Goal: Task Accomplishment & Management: Manage account settings

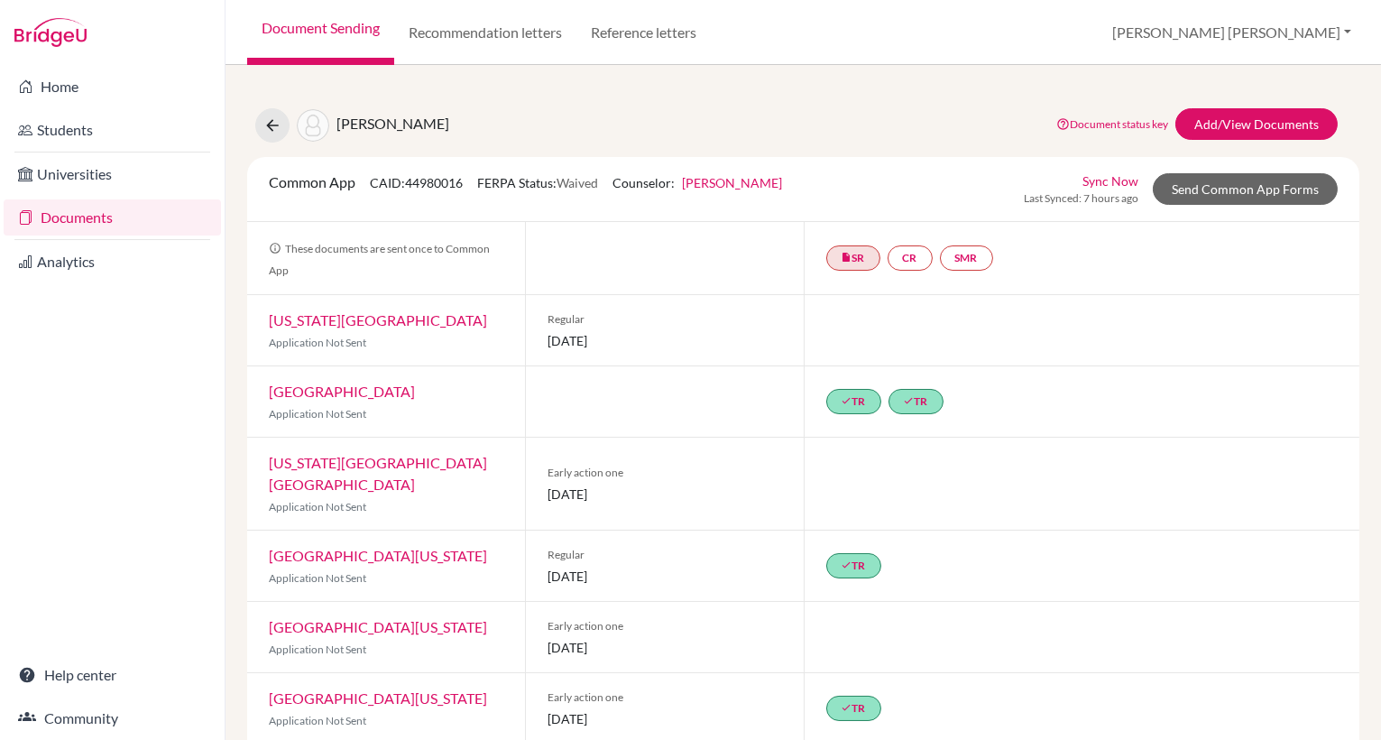
click at [345, 31] on link "Document Sending" at bounding box center [320, 32] width 147 height 65
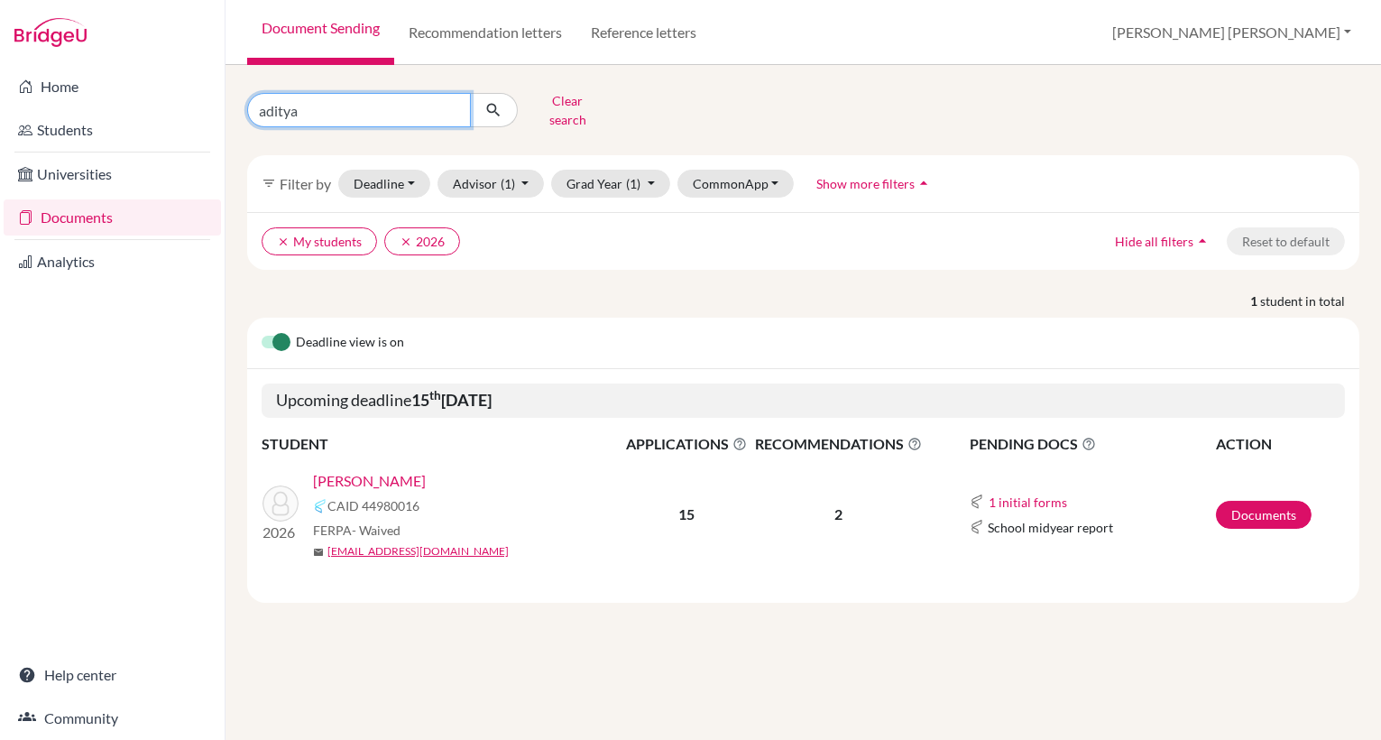
click at [309, 105] on input "aditya" at bounding box center [359, 110] width 224 height 34
type input "a"
type input "[PERSON_NAME]"
click button "submit" at bounding box center [494, 110] width 48 height 34
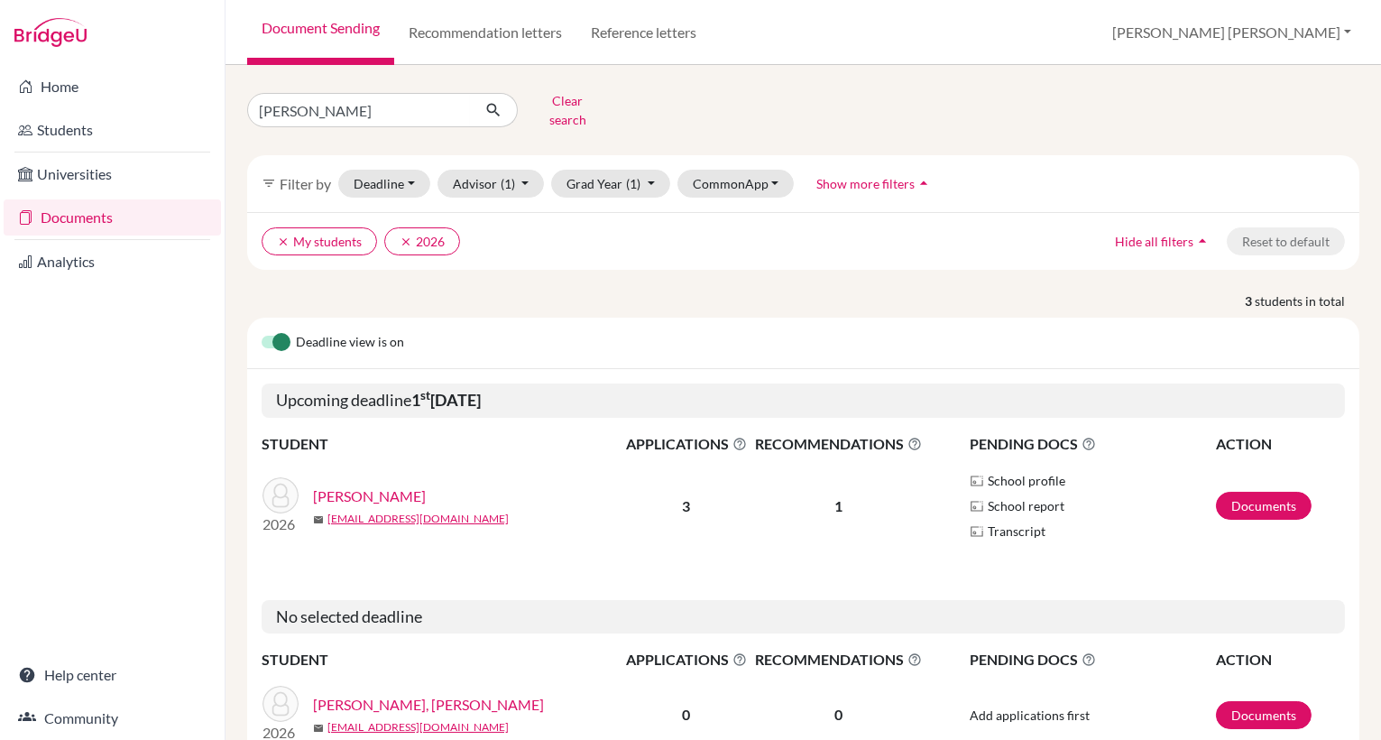
click at [364, 485] on link "[PERSON_NAME]" at bounding box center [369, 496] width 113 height 22
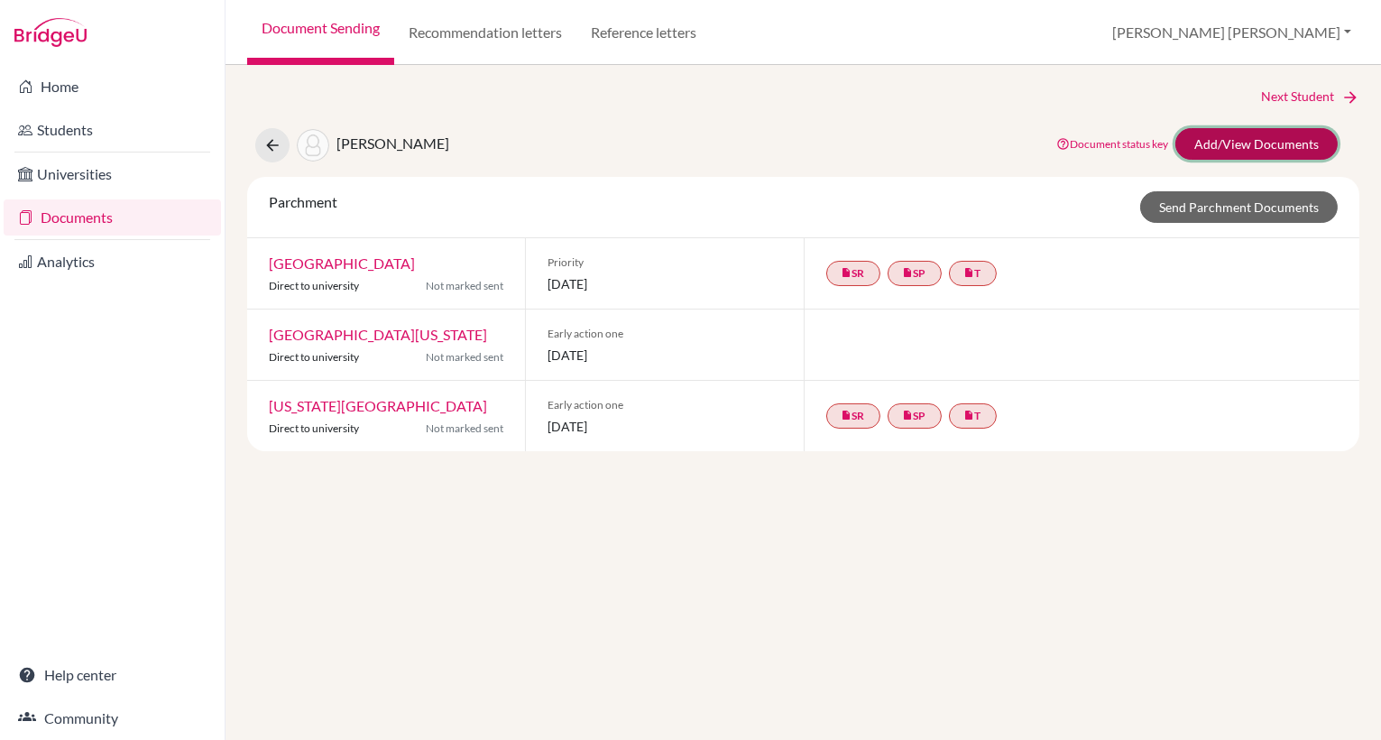
click at [1217, 140] on link "Add/View Documents" at bounding box center [1256, 144] width 162 height 32
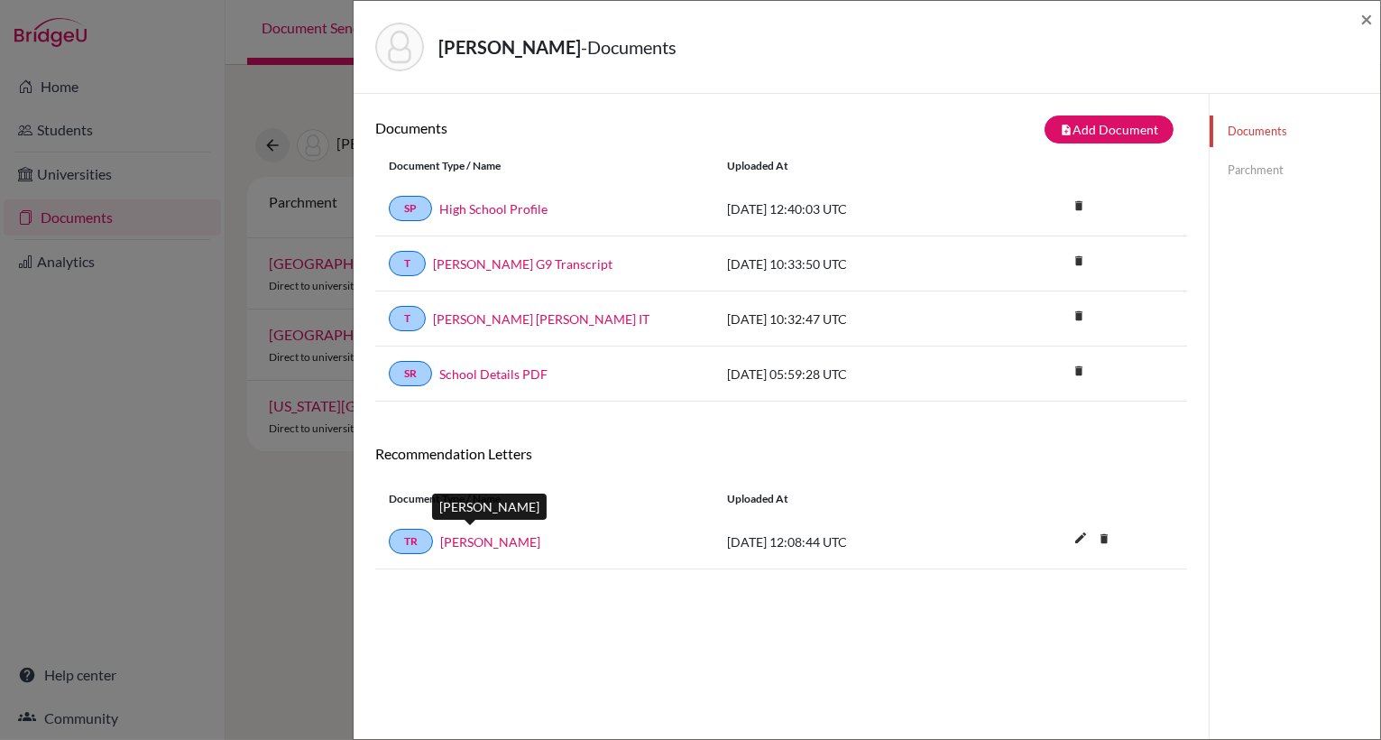
click at [480, 532] on link "Matt Wells" at bounding box center [490, 541] width 100 height 19
click at [1367, 17] on span "×" at bounding box center [1366, 18] width 13 height 26
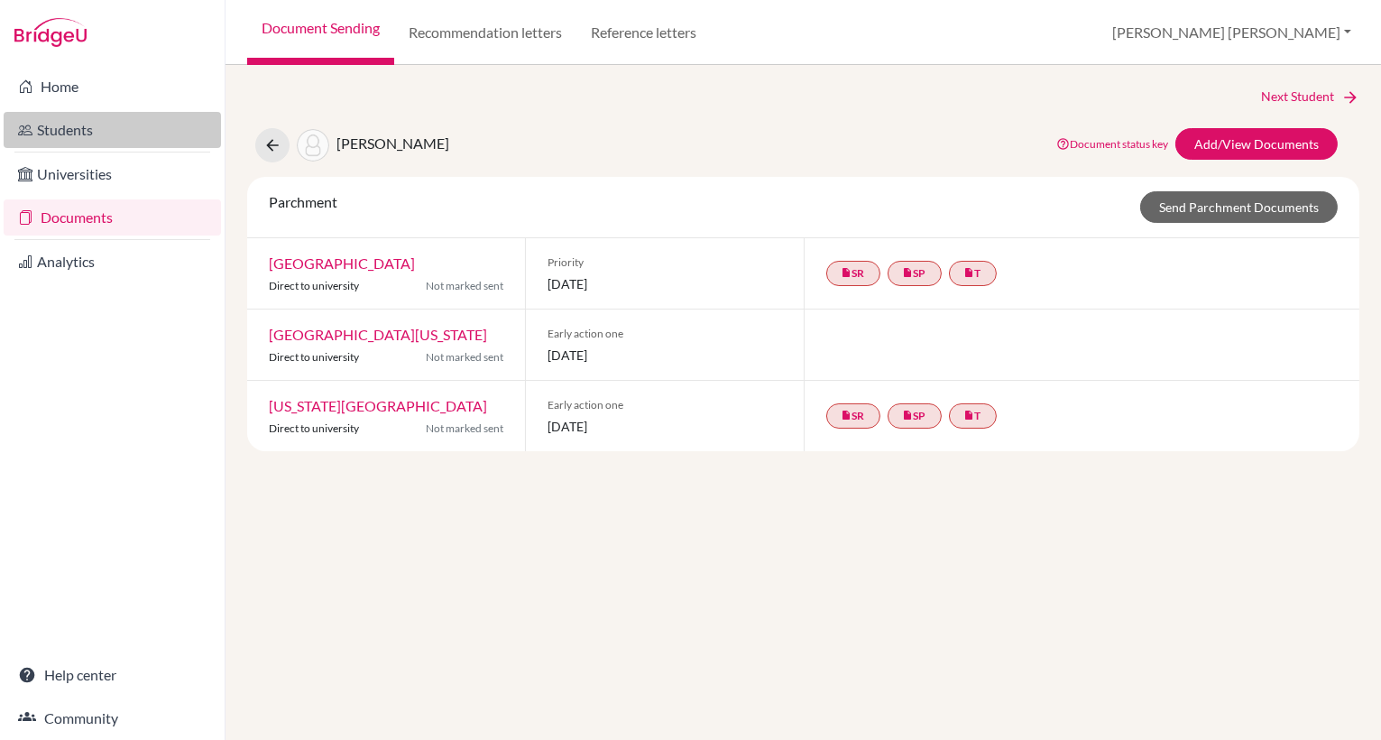
click at [84, 137] on link "Students" at bounding box center [112, 130] width 217 height 36
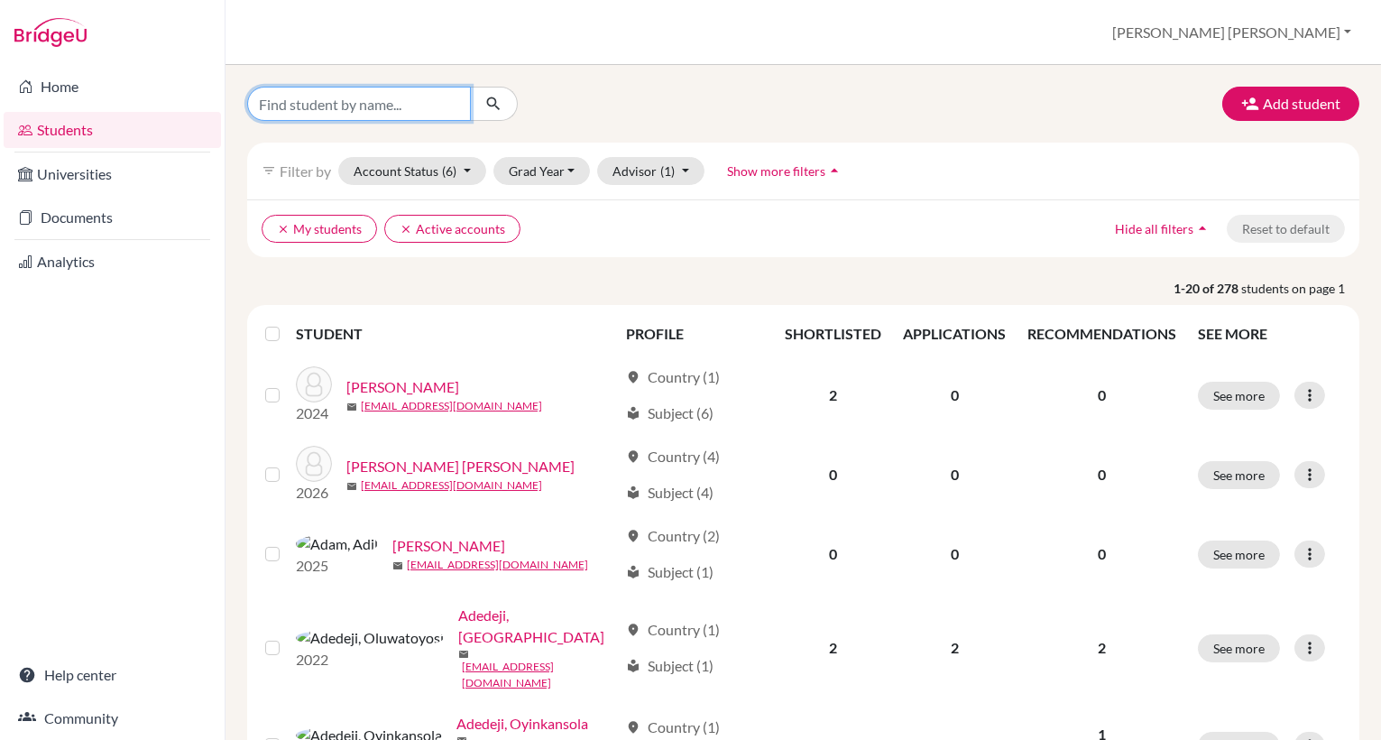
click at [286, 106] on input "Find student by name..." at bounding box center [359, 104] width 224 height 34
type input "jackson"
click button "submit" at bounding box center [494, 104] width 48 height 34
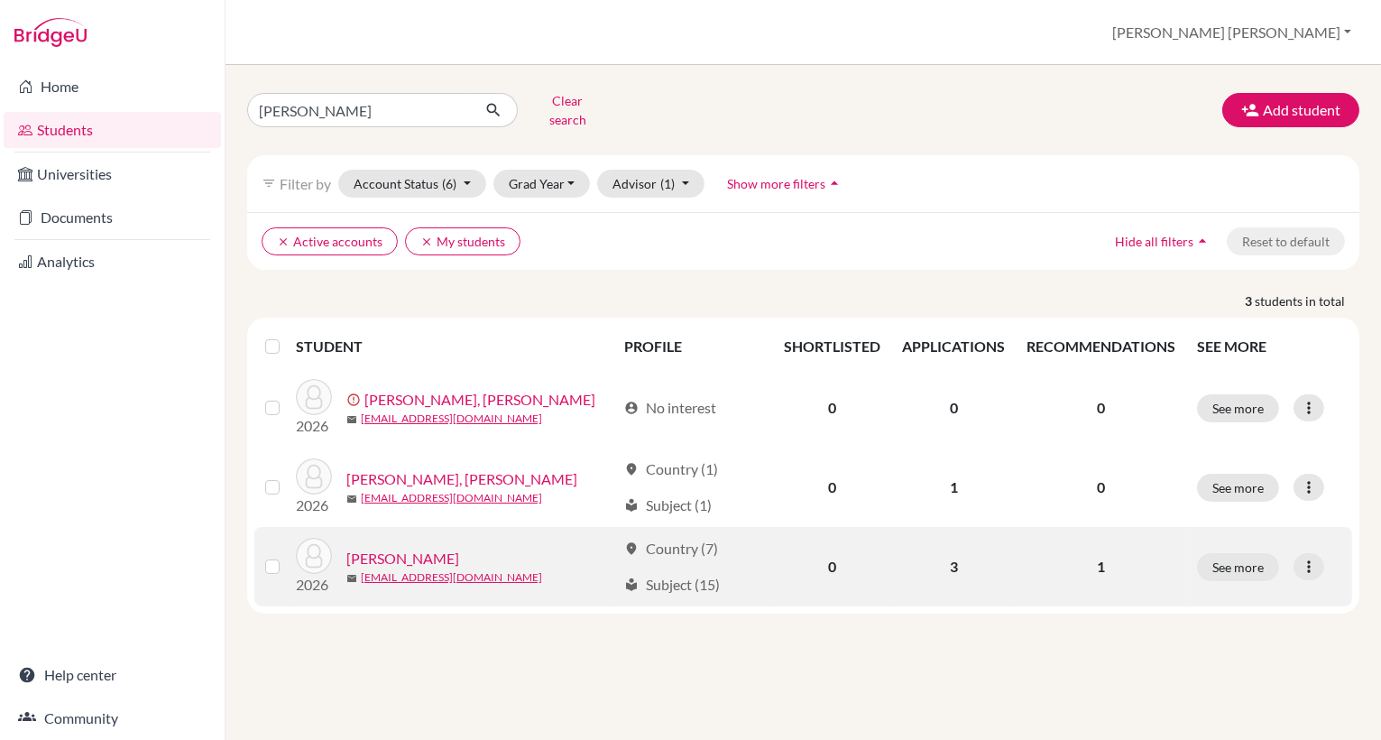
click at [420, 548] on link "[PERSON_NAME]" at bounding box center [402, 559] width 113 height 22
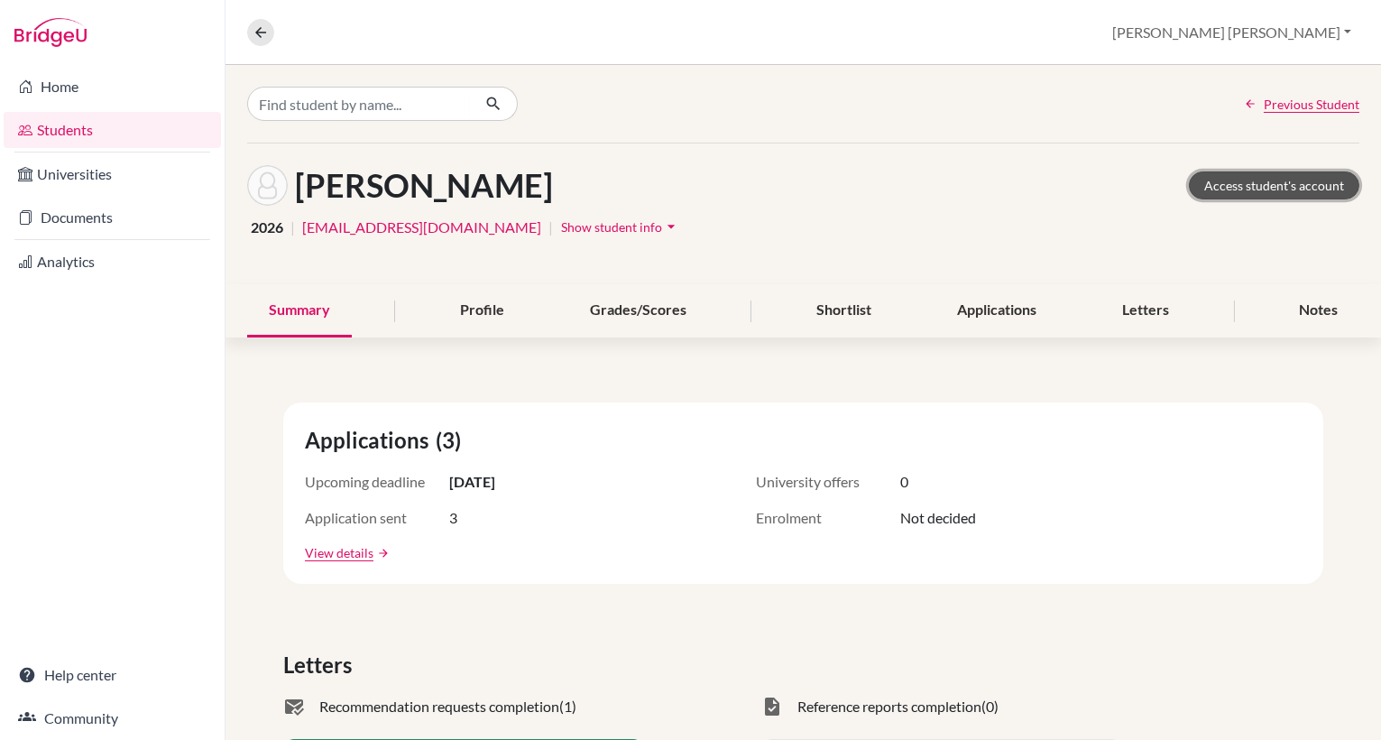
click at [1236, 191] on link "Access student's account" at bounding box center [1274, 185] width 170 height 28
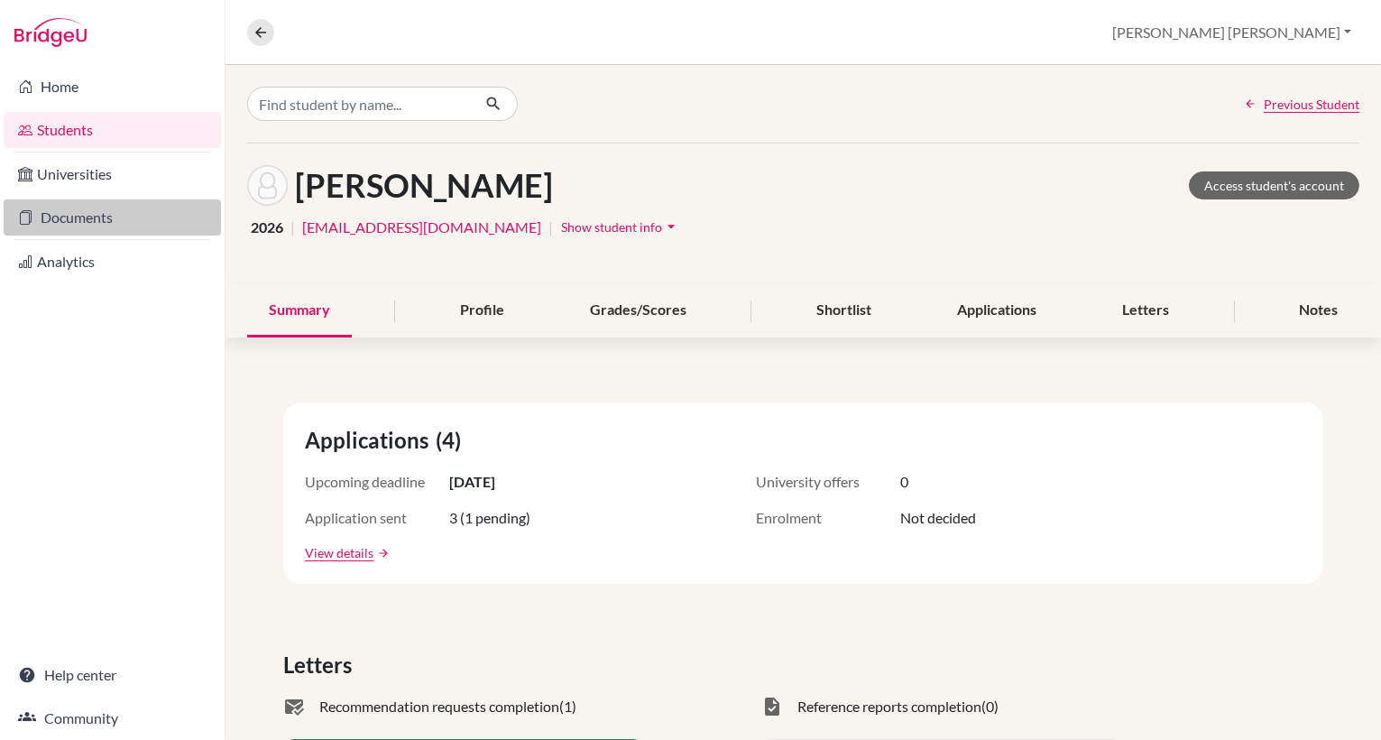
click at [51, 223] on link "Documents" at bounding box center [112, 217] width 217 height 36
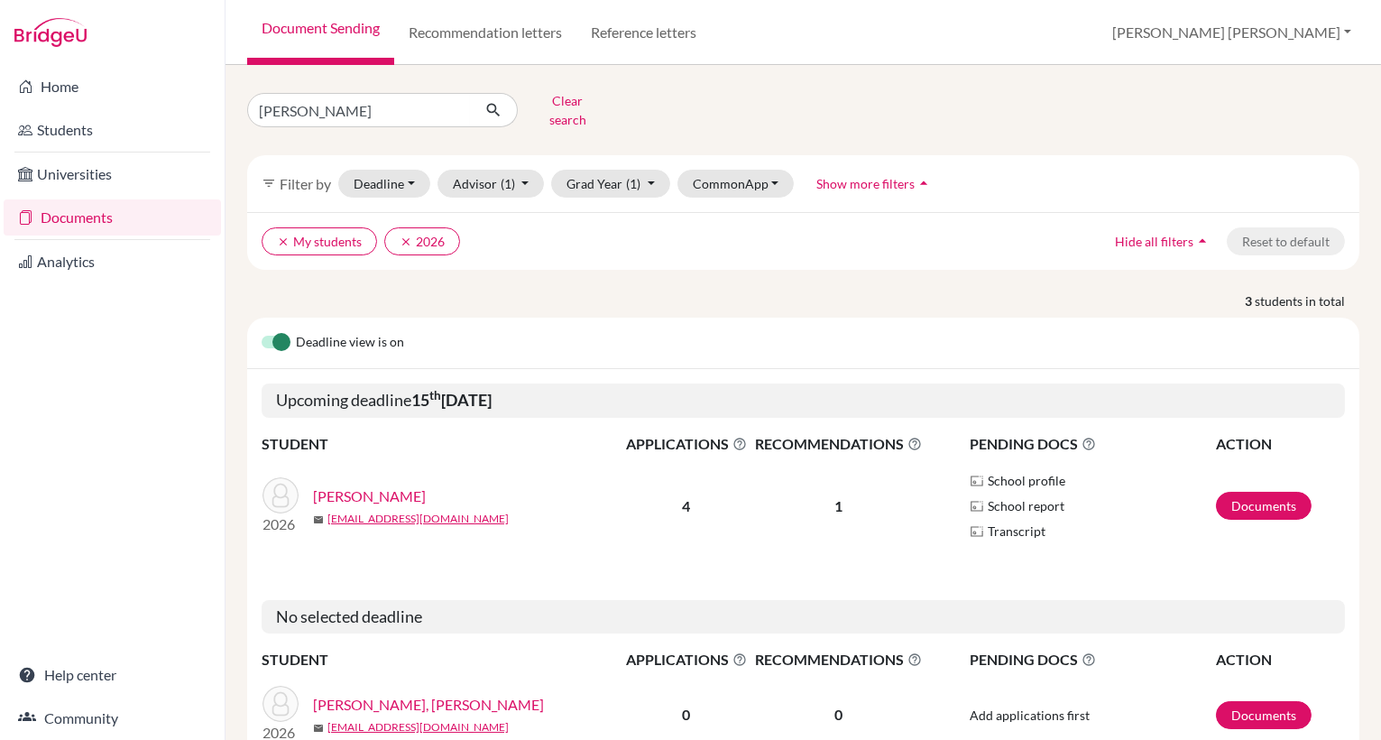
click at [360, 485] on link "[PERSON_NAME]" at bounding box center [369, 496] width 113 height 22
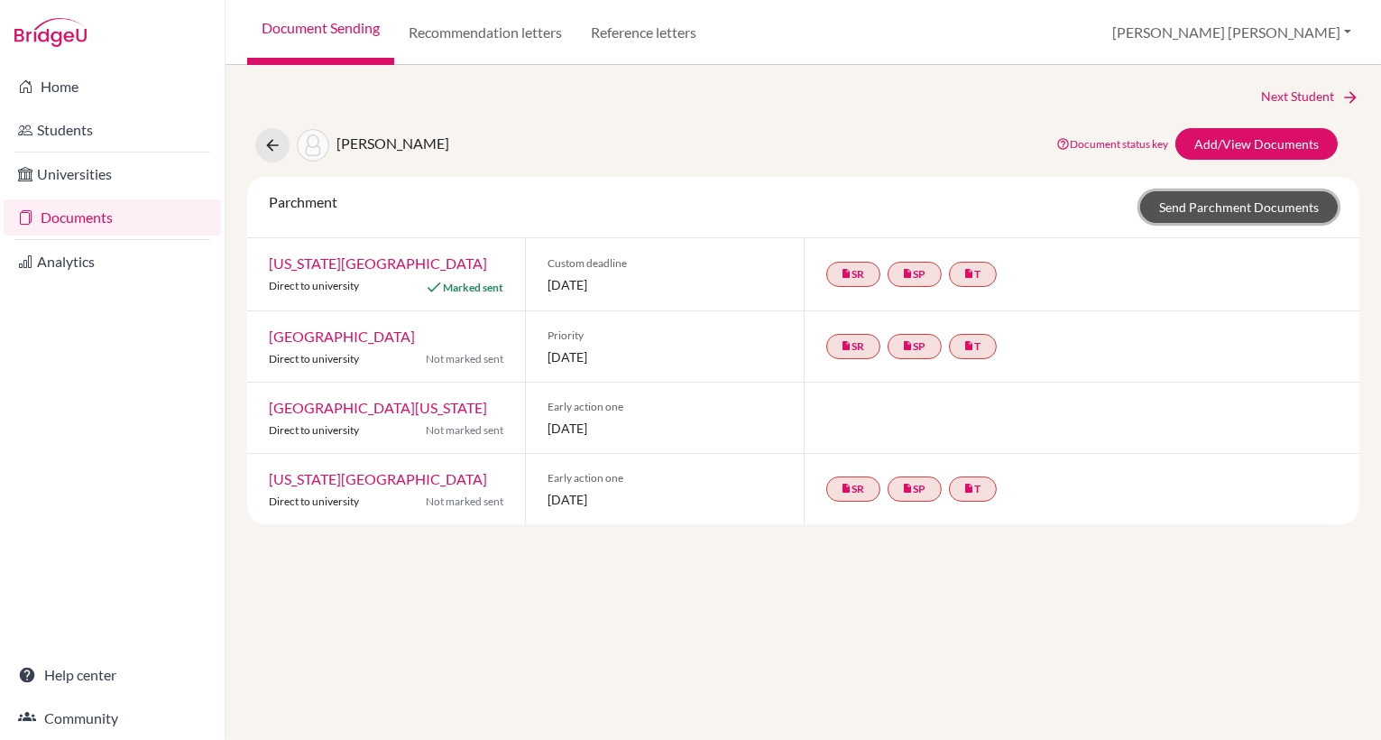
click at [1230, 207] on link "Send Parchment Documents" at bounding box center [1239, 207] width 198 height 32
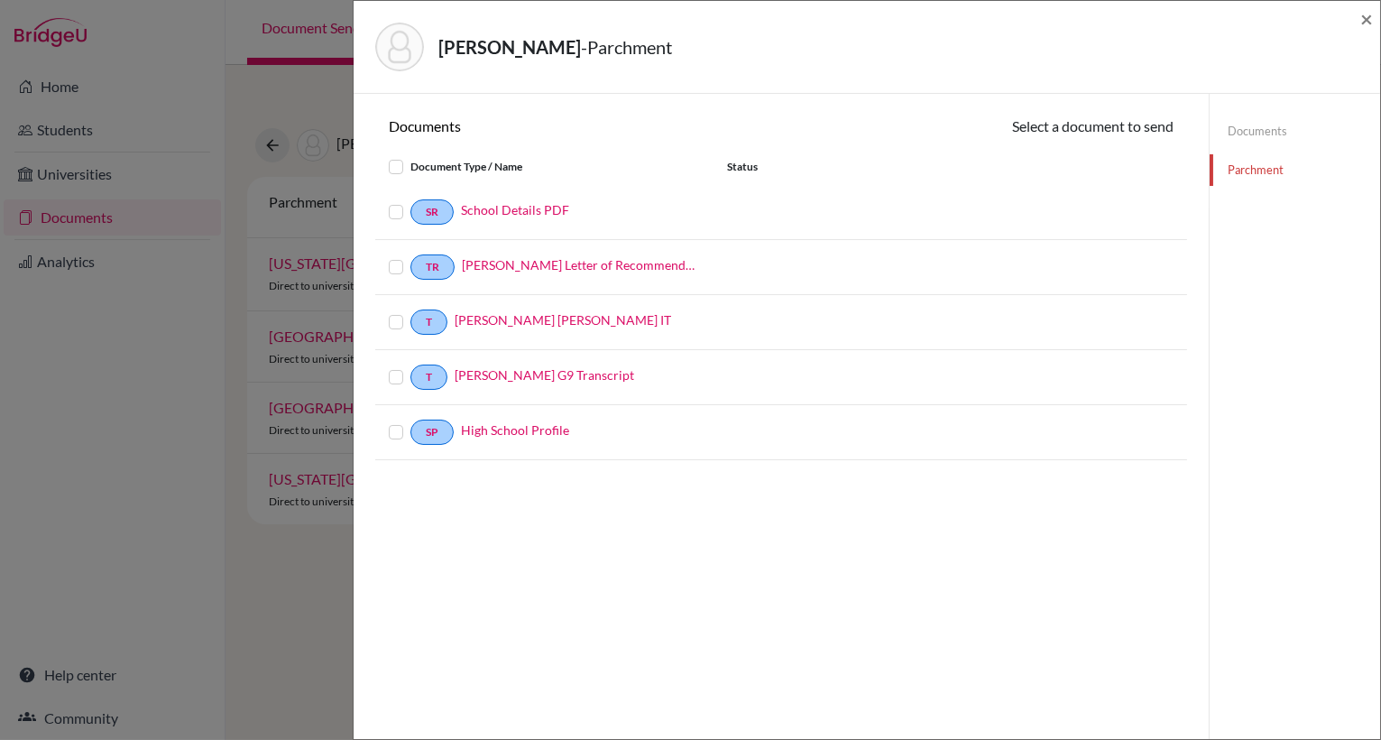
click at [410, 156] on label at bounding box center [410, 156] width 0 height 0
click at [0, 0] on input "checkbox" at bounding box center [0, 0] width 0 height 0
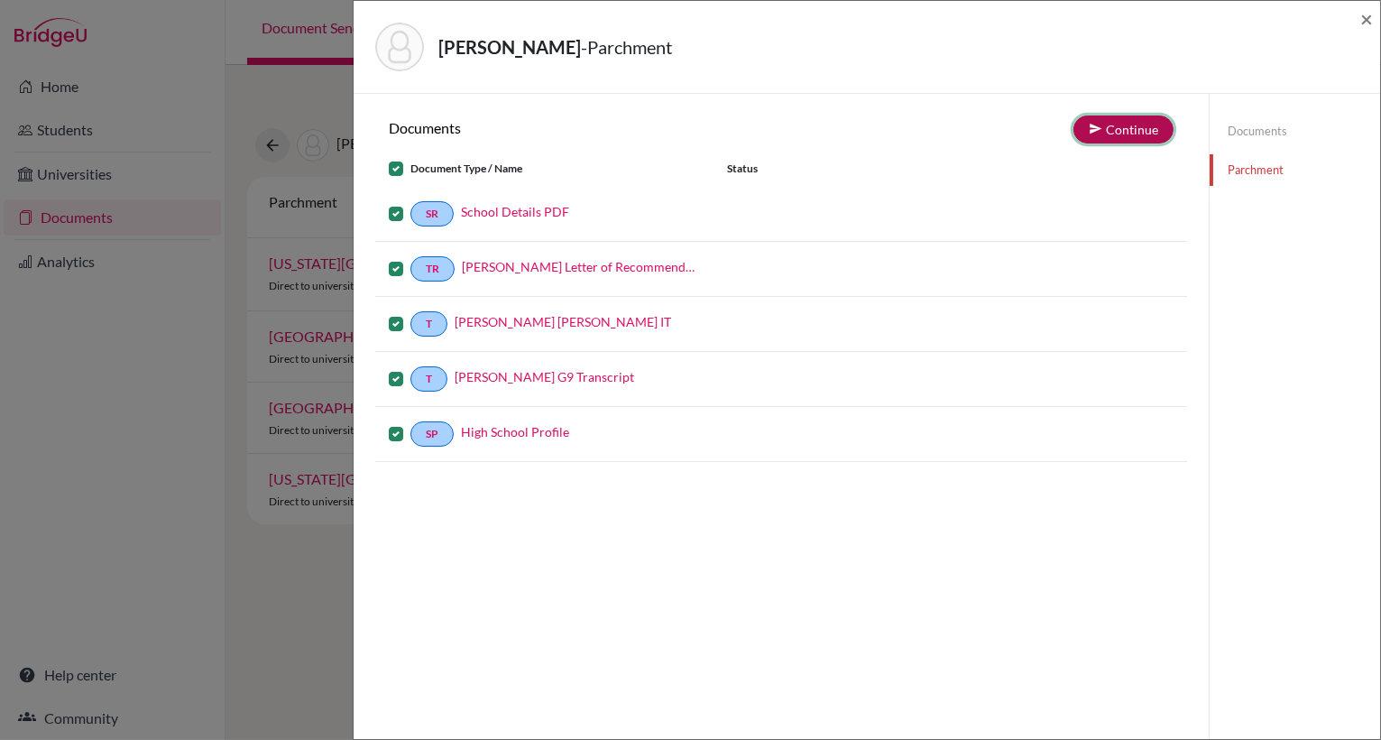
click at [1140, 127] on button "Continue" at bounding box center [1123, 129] width 100 height 28
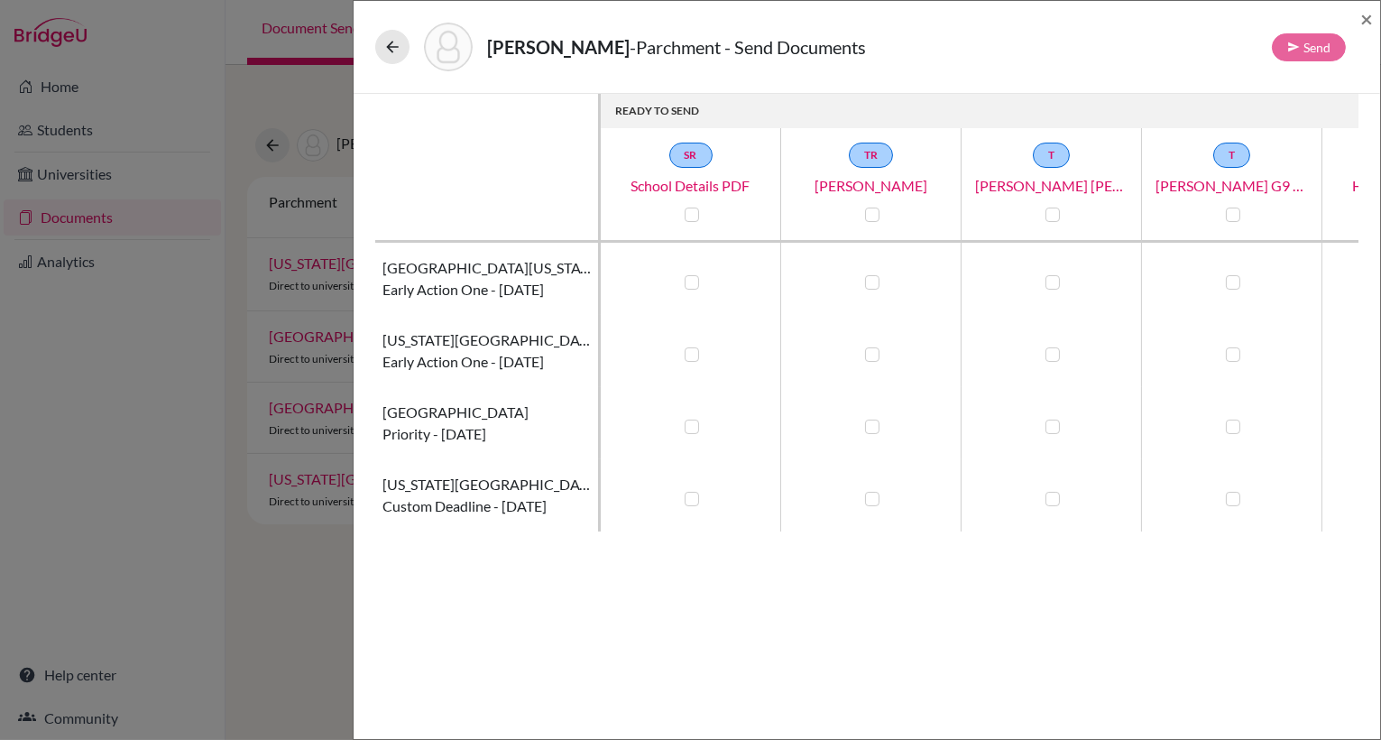
click at [691, 498] on label at bounding box center [692, 499] width 14 height 14
click at [691, 498] on input "checkbox" at bounding box center [687, 497] width 14 height 18
checkbox input "true"
click at [869, 501] on label at bounding box center [872, 499] width 14 height 14
click at [869, 501] on input "checkbox" at bounding box center [868, 497] width 14 height 18
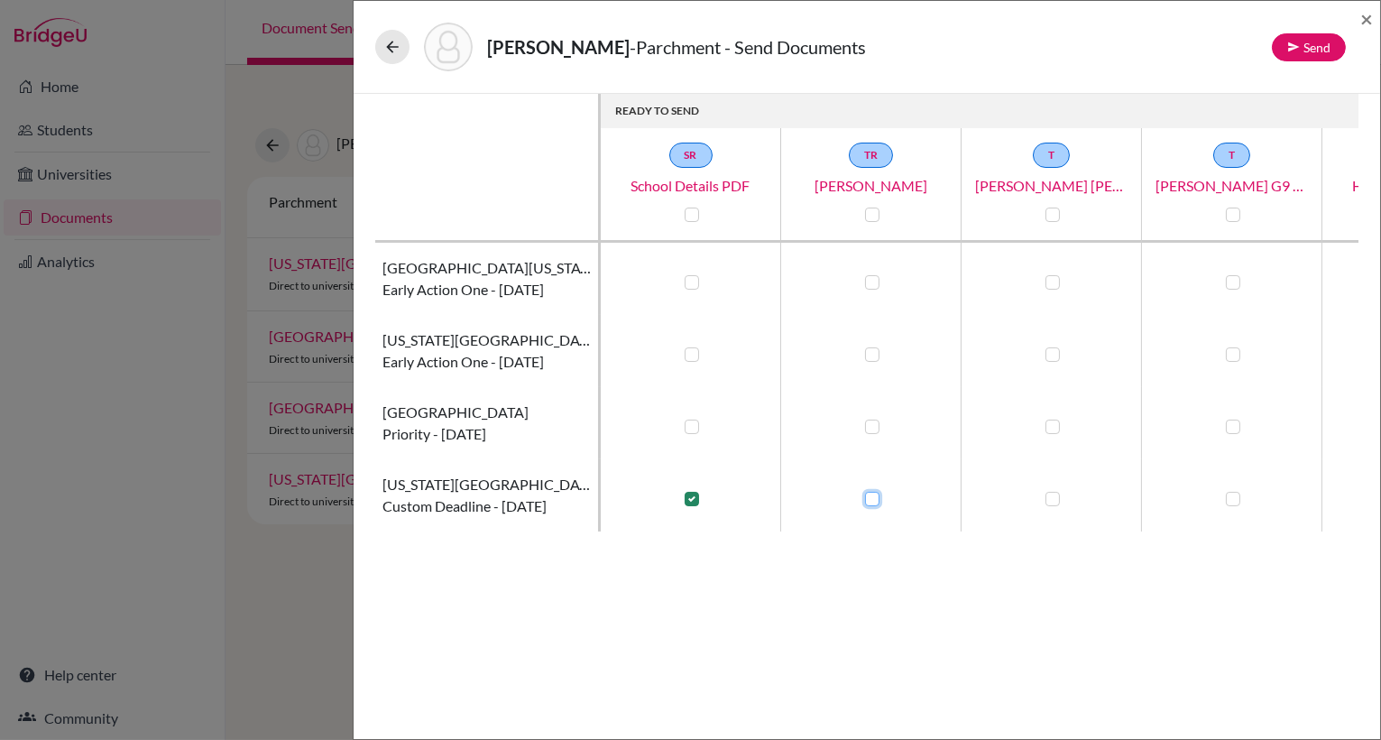
checkbox input "true"
click at [1056, 496] on label at bounding box center [1052, 499] width 14 height 14
click at [1055, 496] on input "checkbox" at bounding box center [1048, 497] width 14 height 18
checkbox input "true"
click at [1232, 497] on label at bounding box center [1233, 499] width 14 height 14
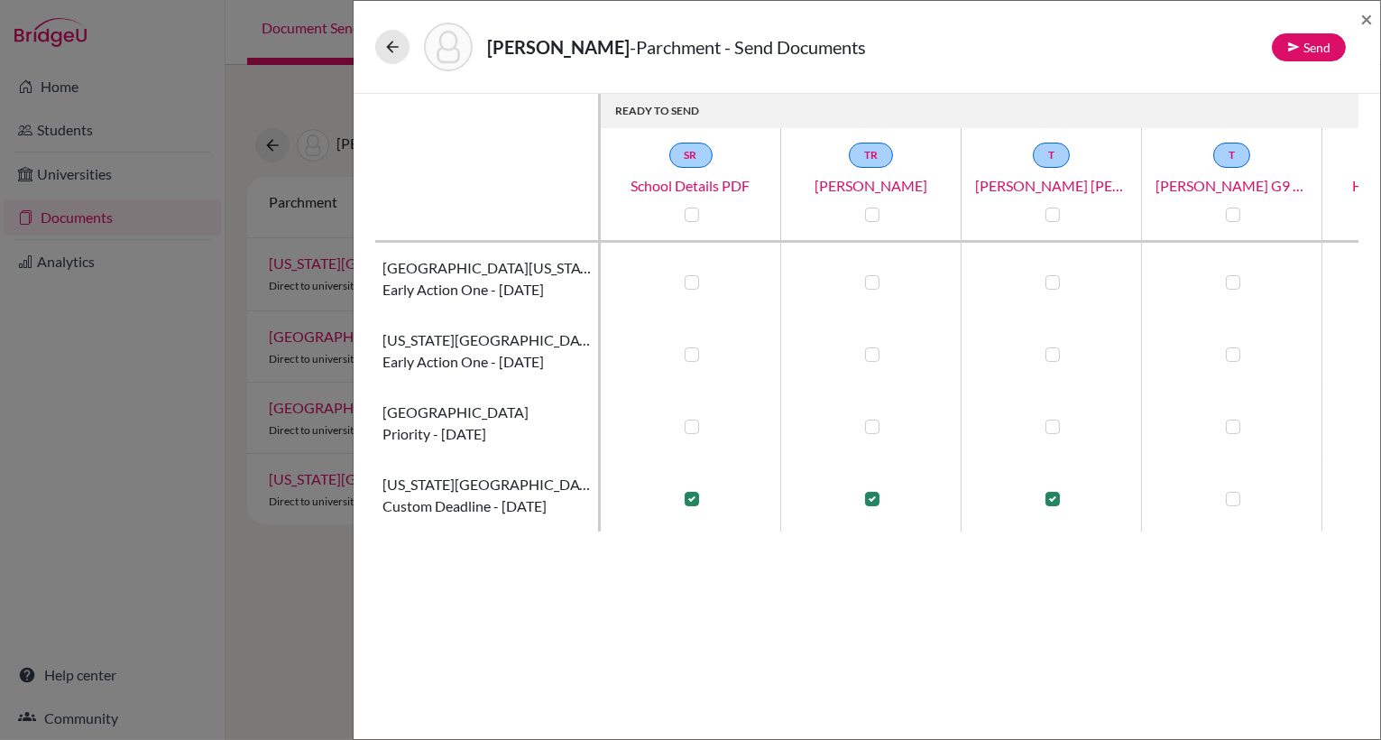
click at [1232, 497] on input "checkbox" at bounding box center [1228, 497] width 14 height 18
checkbox input "true"
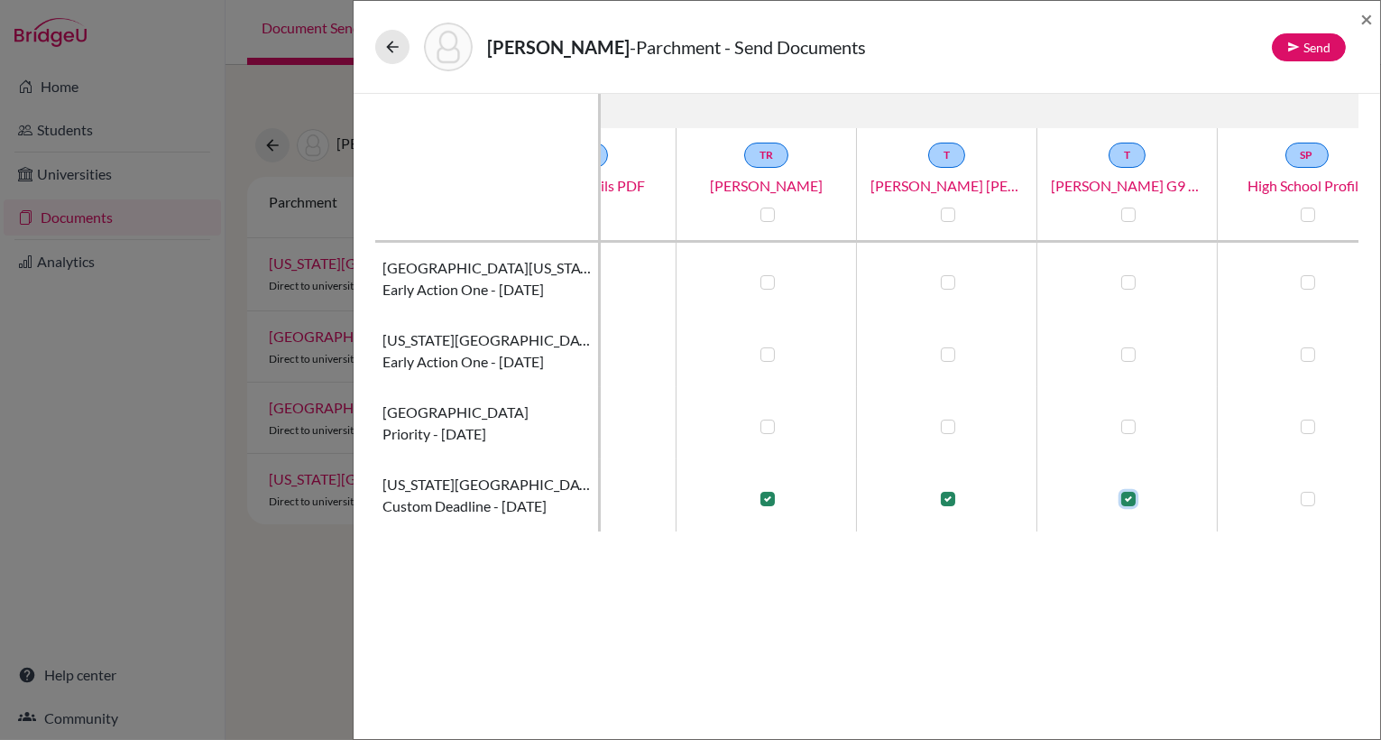
scroll to position [0, 143]
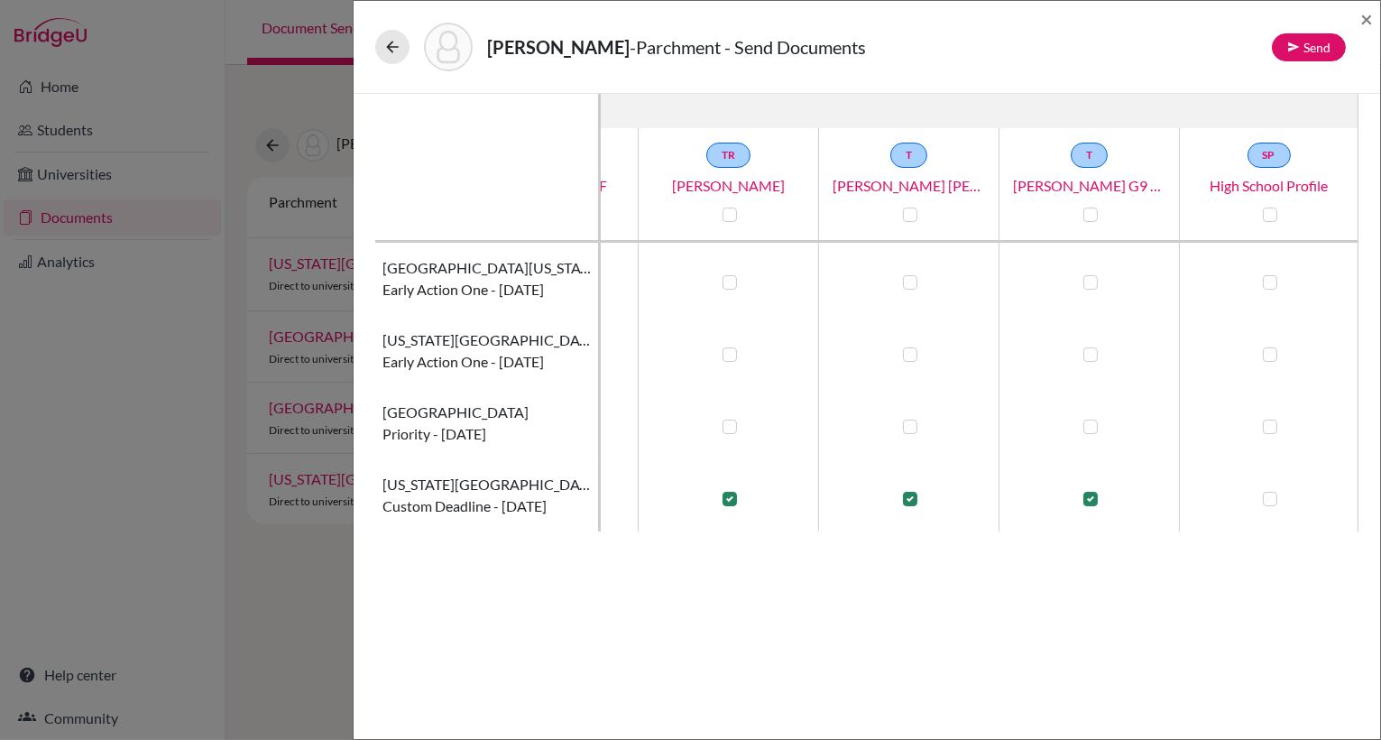
click at [1269, 495] on label at bounding box center [1270, 499] width 14 height 14
click at [1269, 495] on input "checkbox" at bounding box center [1265, 497] width 14 height 18
checkbox input "true"
click at [1300, 41] on icon at bounding box center [1293, 47] width 13 height 13
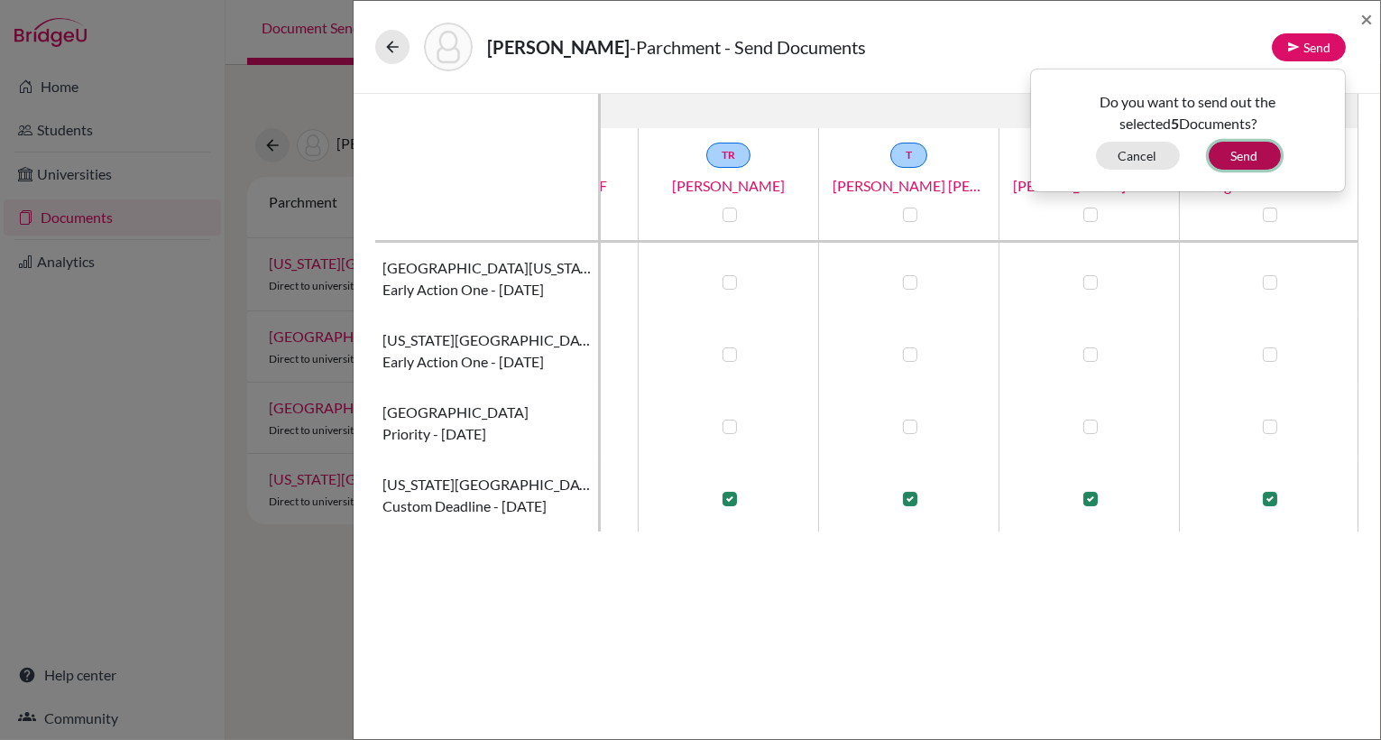
click at [1234, 152] on button "Send" at bounding box center [1245, 156] width 72 height 28
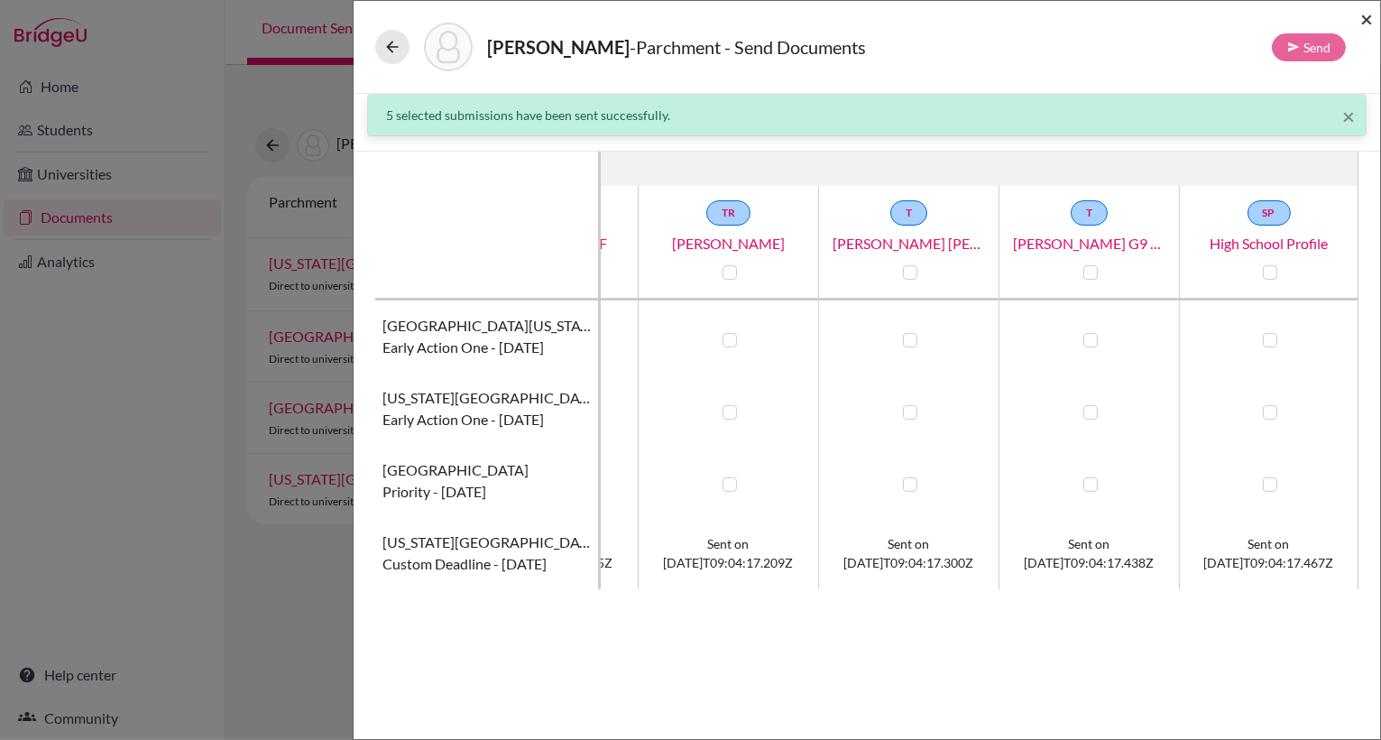
click at [1369, 22] on span "×" at bounding box center [1366, 18] width 13 height 26
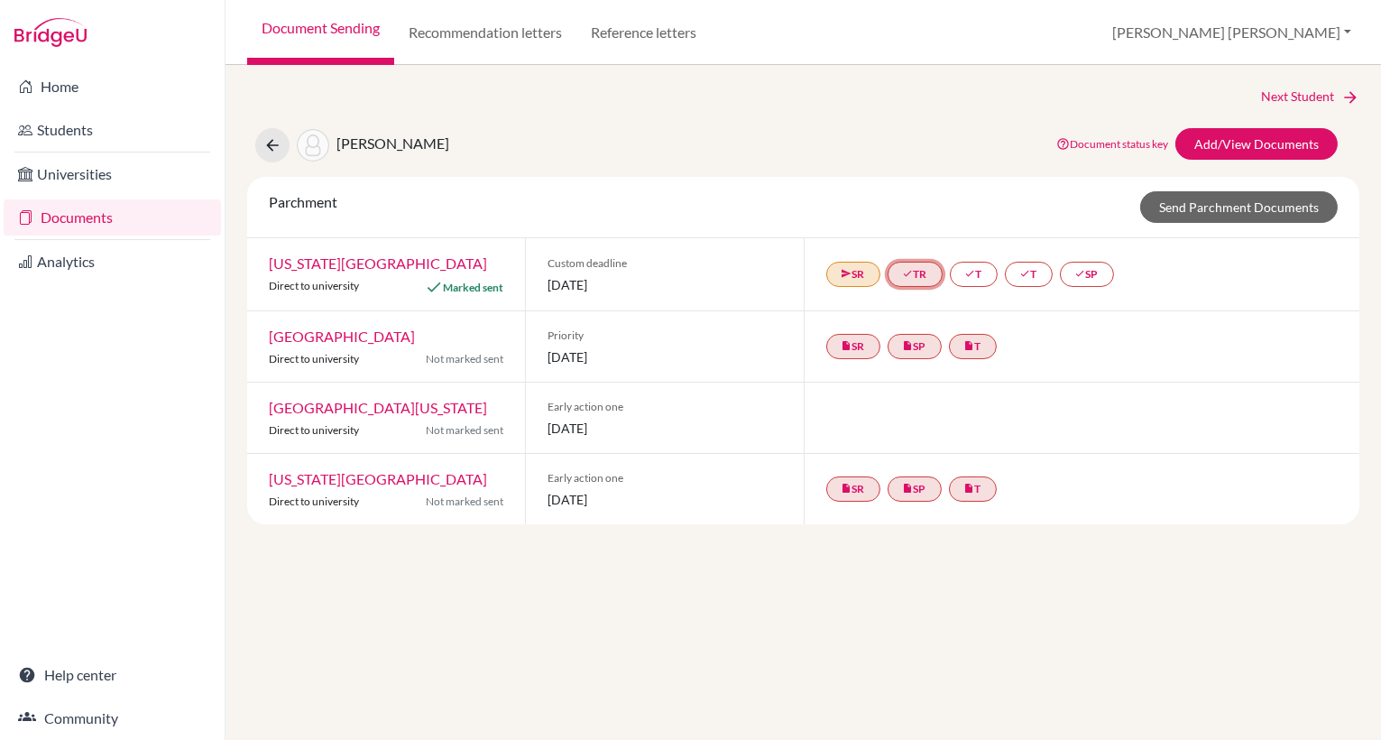
click at [923, 278] on link "done TR" at bounding box center [915, 274] width 55 height 25
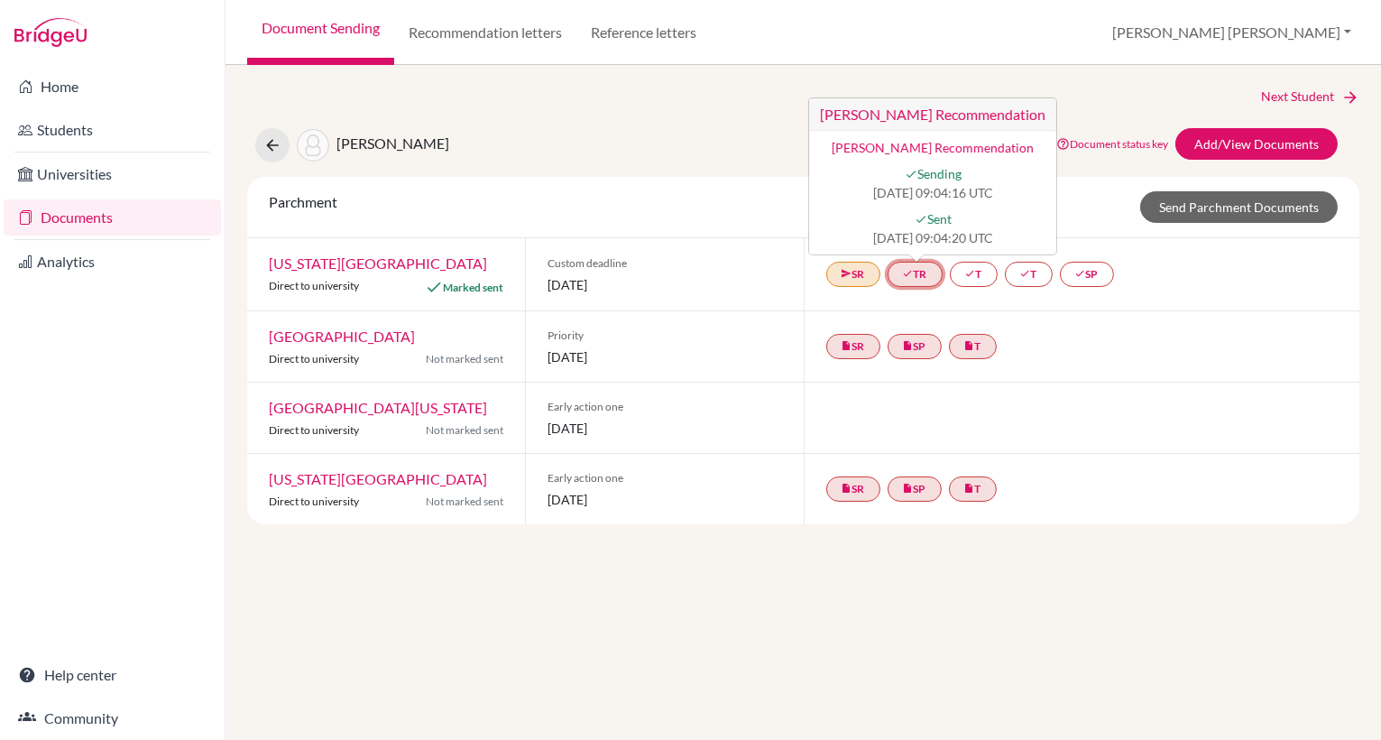
click at [923, 278] on link "done TR Matt Wells’s Recommendation Matt Wells’s Recommendation done Sending 20…" at bounding box center [915, 274] width 55 height 25
click at [985, 274] on link "done T" at bounding box center [974, 274] width 48 height 25
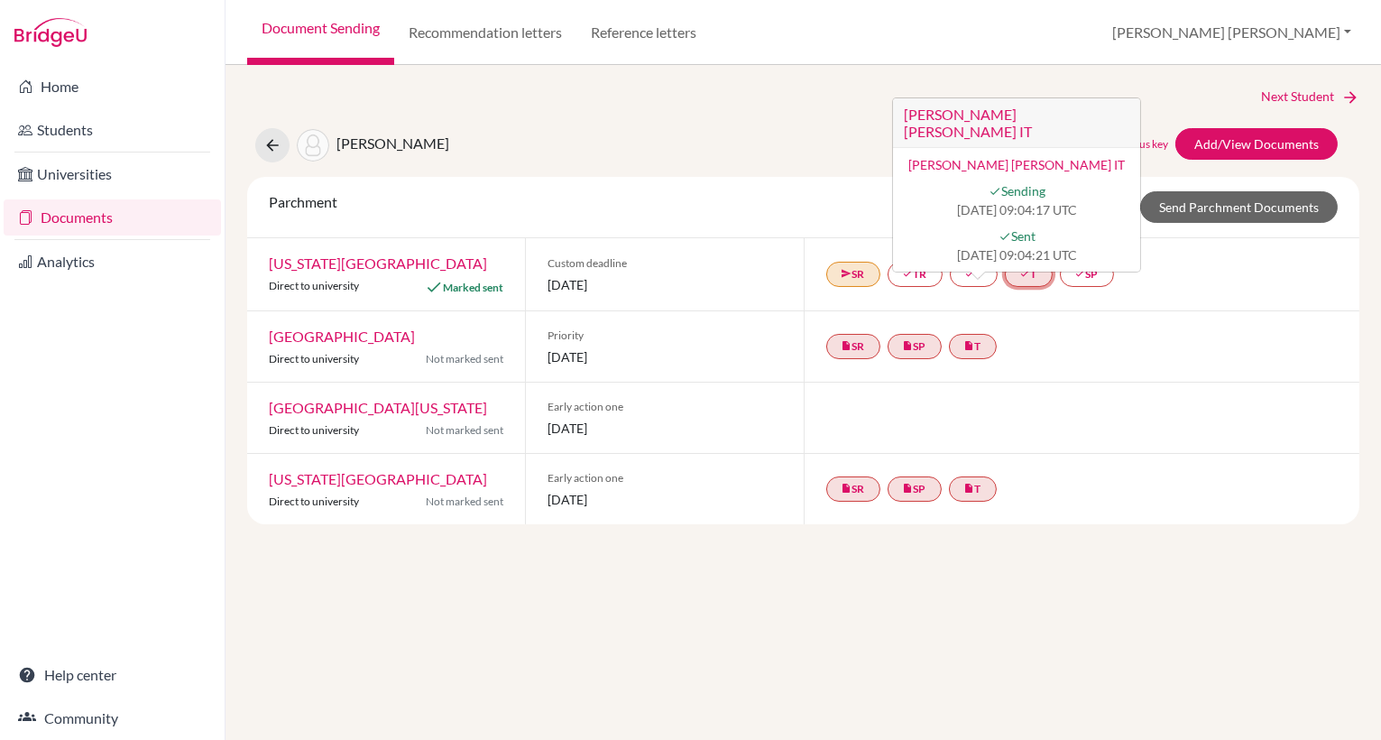
click at [1042, 276] on link "done T" at bounding box center [1029, 274] width 48 height 25
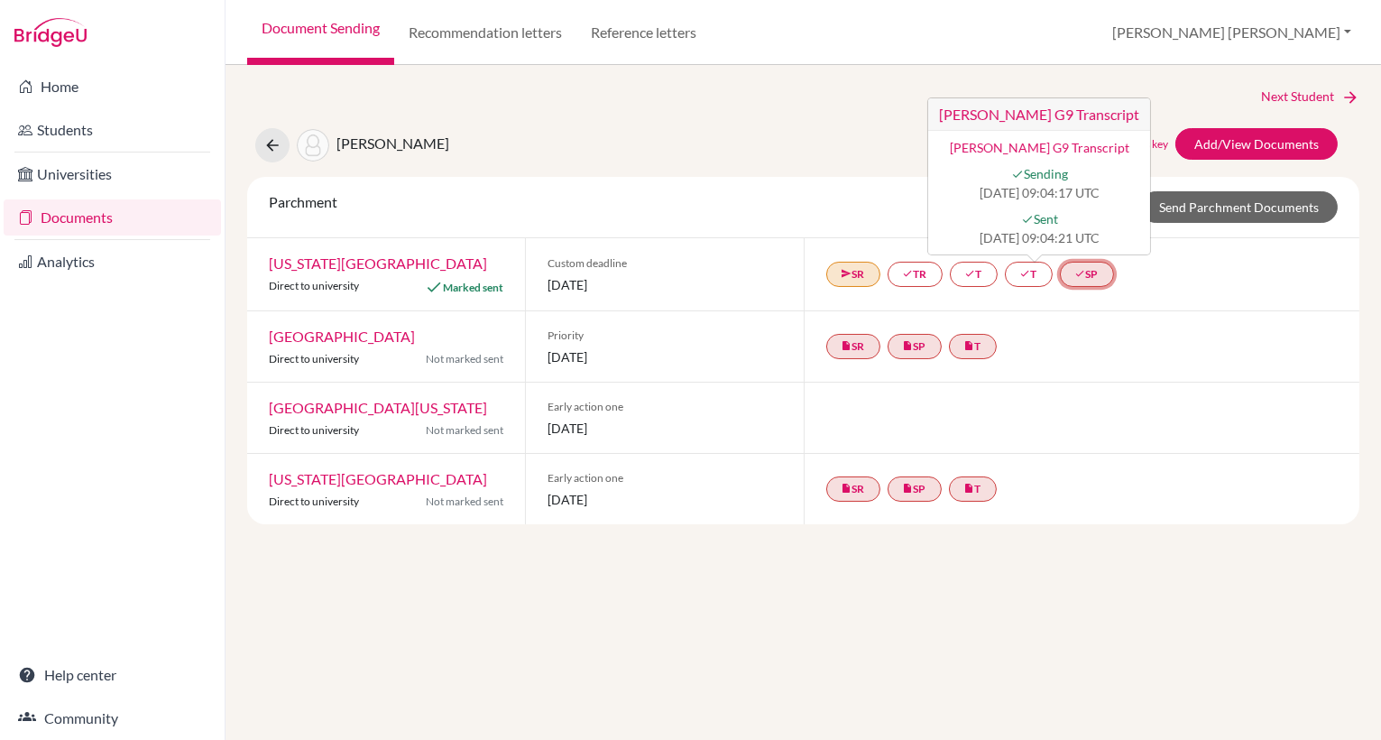
click at [1086, 274] on icon "done" at bounding box center [1080, 273] width 11 height 11
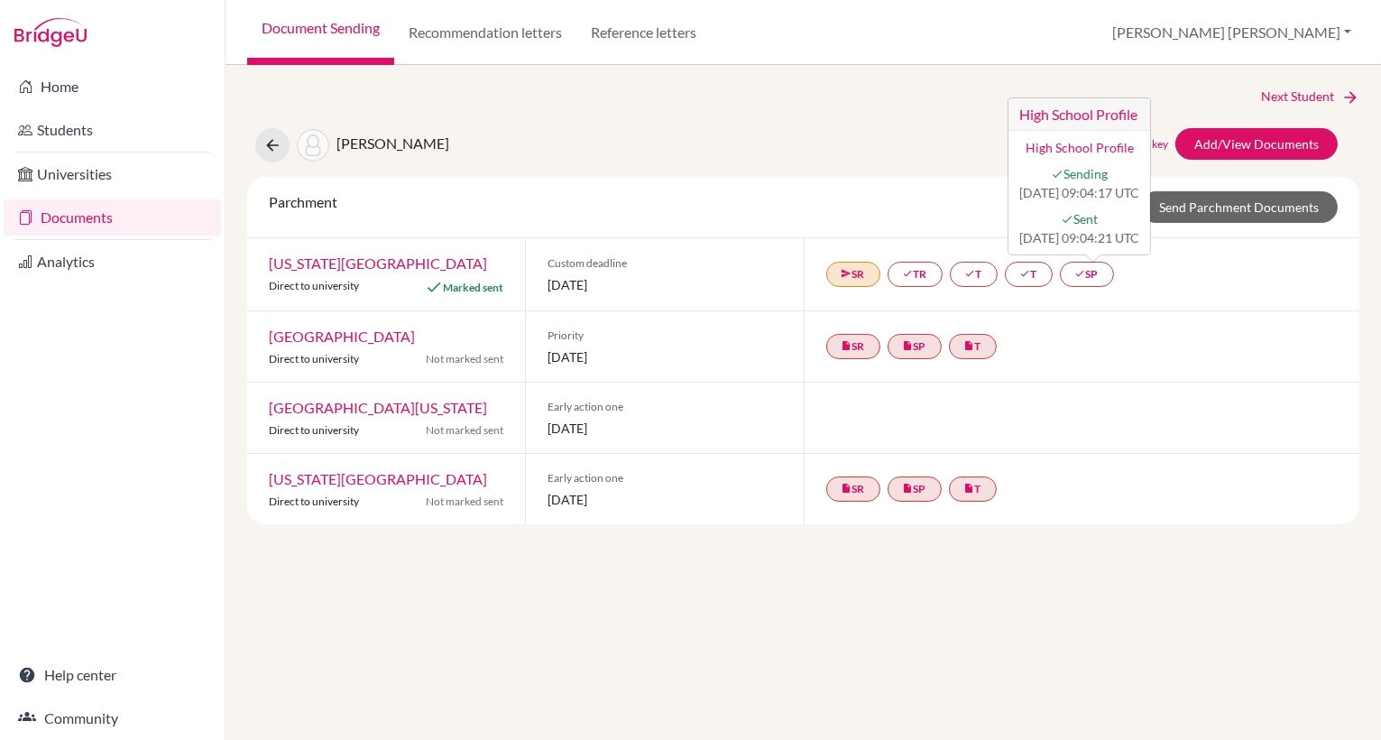
click at [1187, 275] on div "send SR done TR done T done T done SP High School Profile High School Profile d…" at bounding box center [1082, 274] width 557 height 72
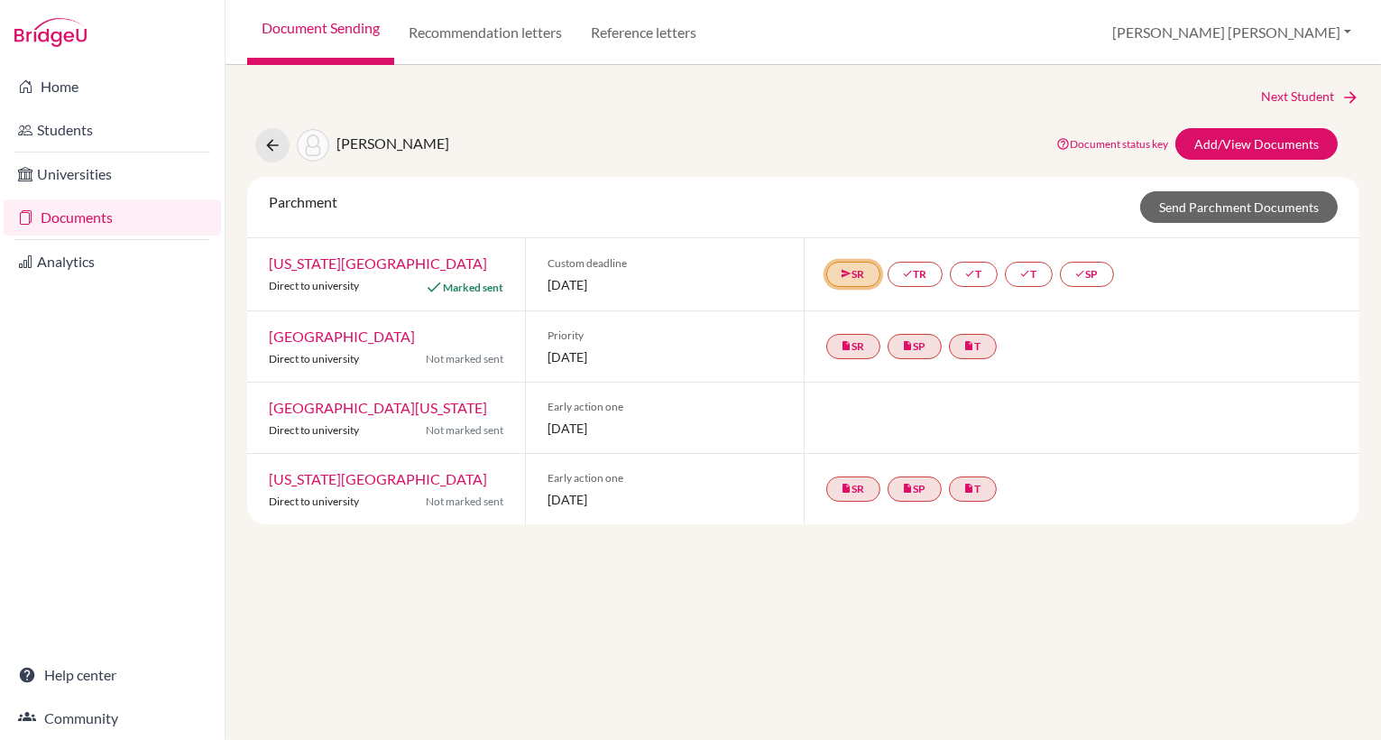
click at [856, 275] on link "send SR" at bounding box center [853, 274] width 54 height 25
click at [856, 275] on link "send SR School Details PDF School Details PDF done Sending 2025-10-12 09:04:16 …" at bounding box center [853, 274] width 54 height 25
click at [1111, 315] on div "insert_drive_file SR insert_drive_file SP insert_drive_file T" at bounding box center [1082, 346] width 557 height 70
